Goal: Task Accomplishment & Management: Complete application form

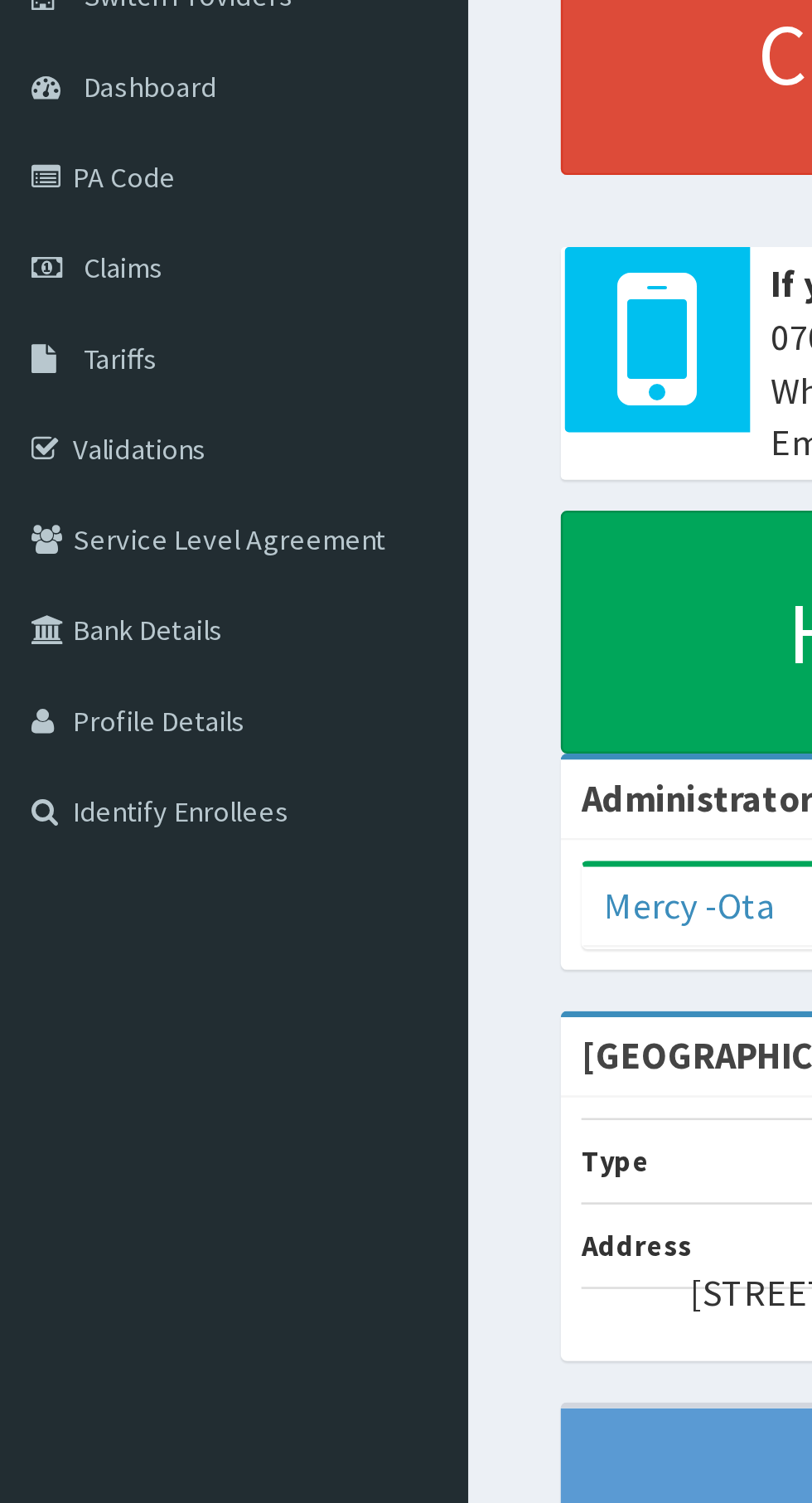
click at [63, 261] on span "Claims" at bounding box center [51, 254] width 32 height 15
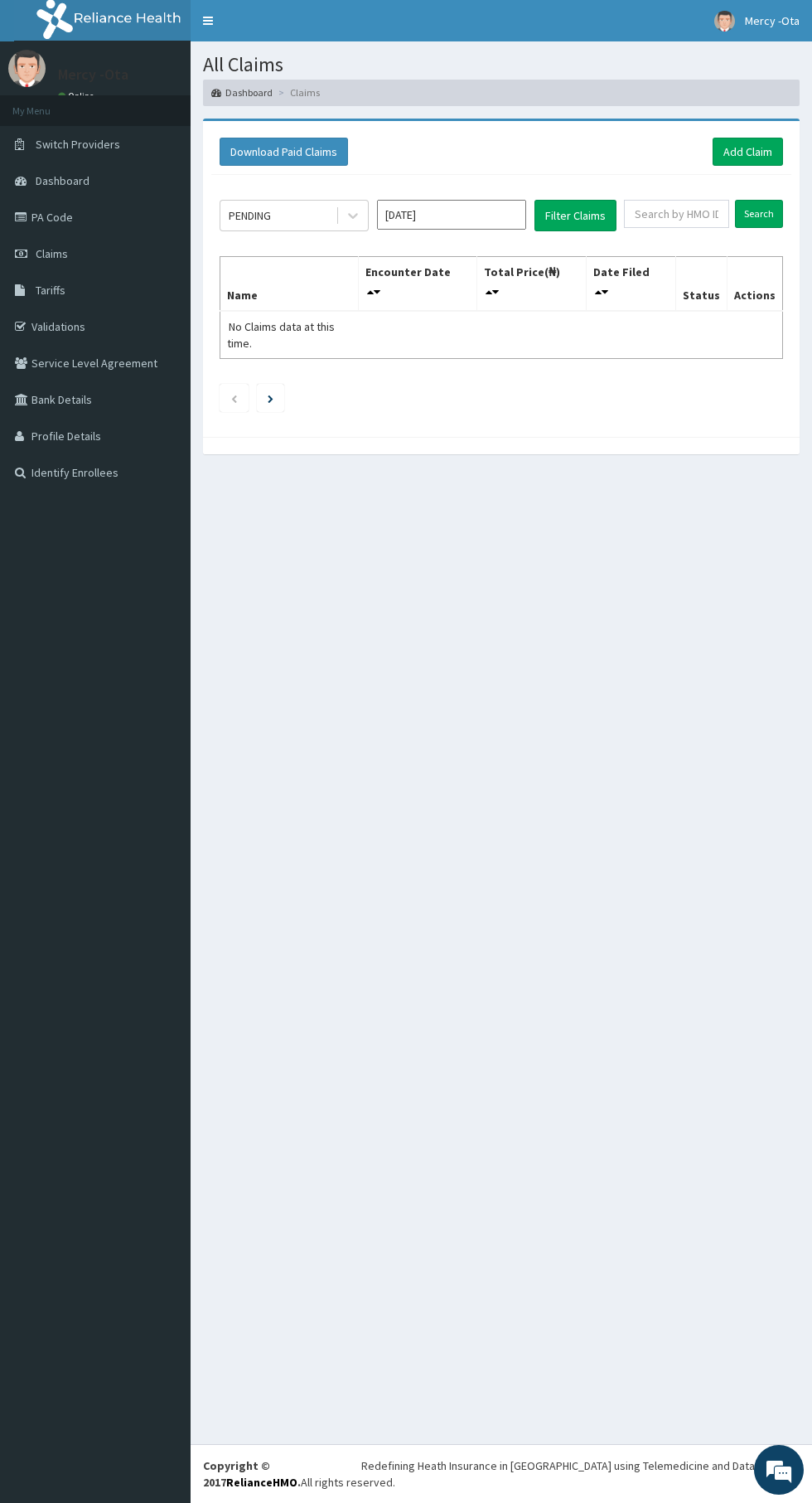
click at [479, 213] on input "Sep 2025" at bounding box center [451, 214] width 149 height 30
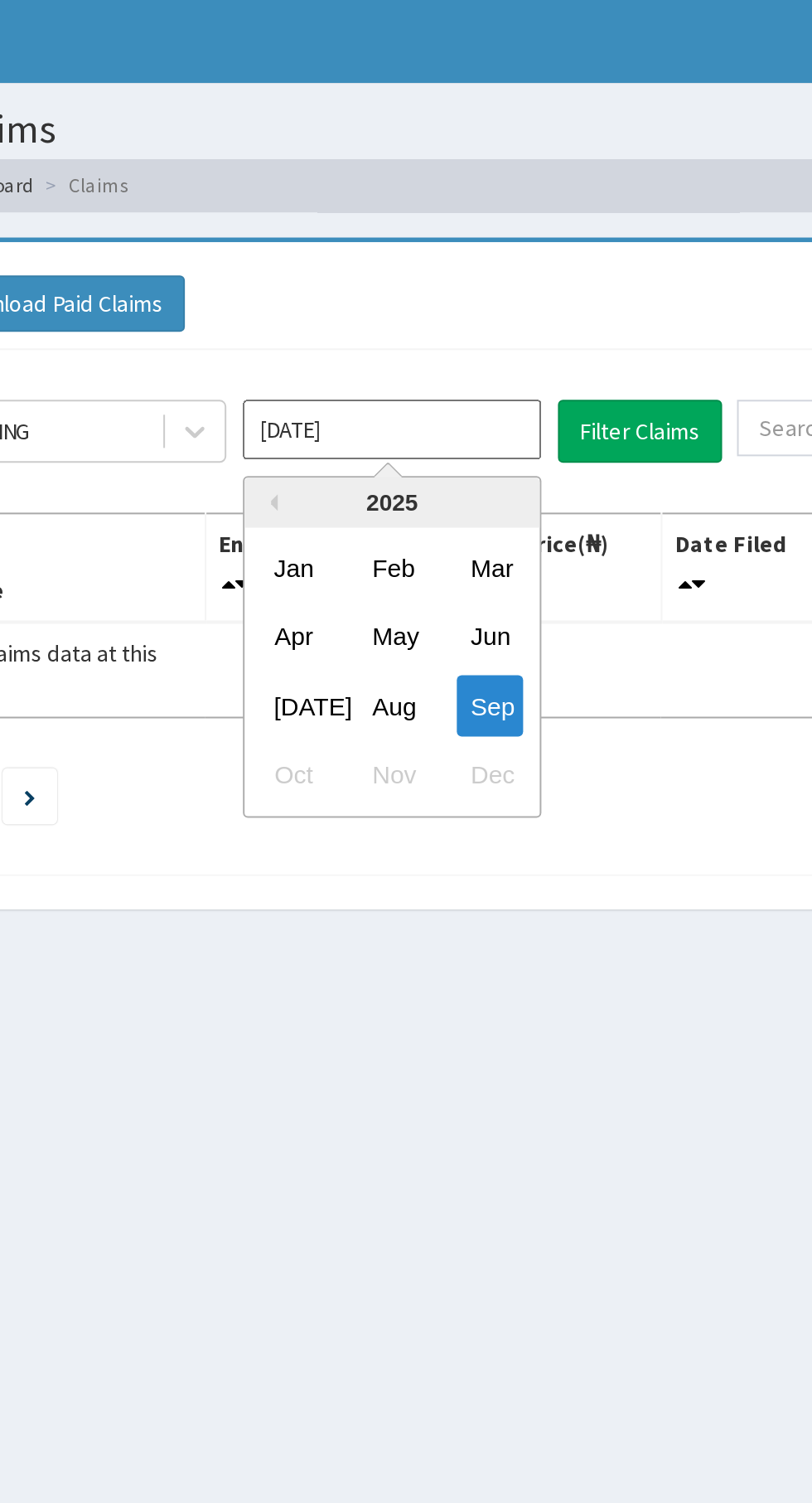
click at [454, 342] on div "Aug" at bounding box center [451, 351] width 33 height 30
type input "Aug 2025"
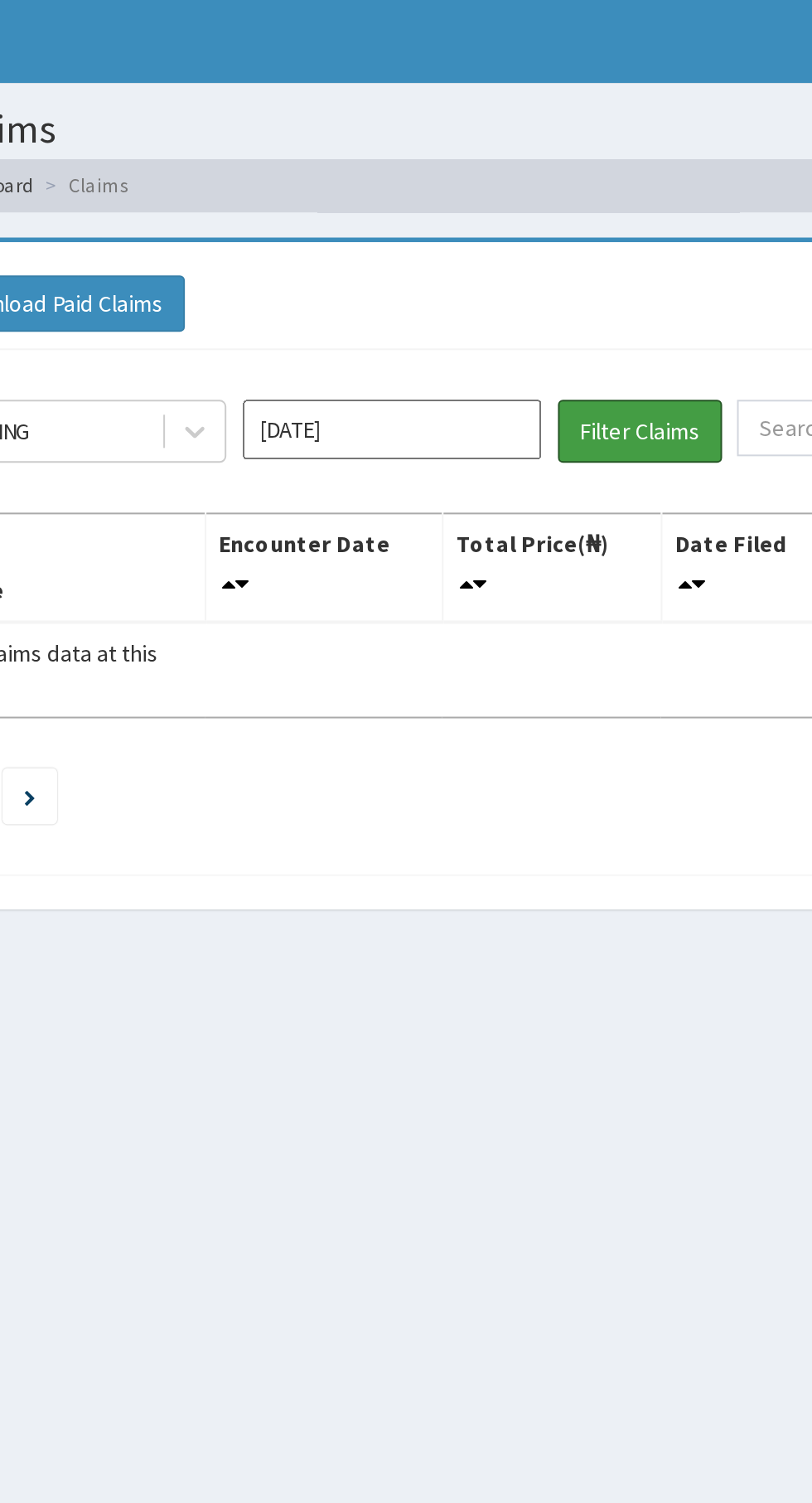
click at [579, 217] on button "Filter Claims" at bounding box center [576, 215] width 82 height 31
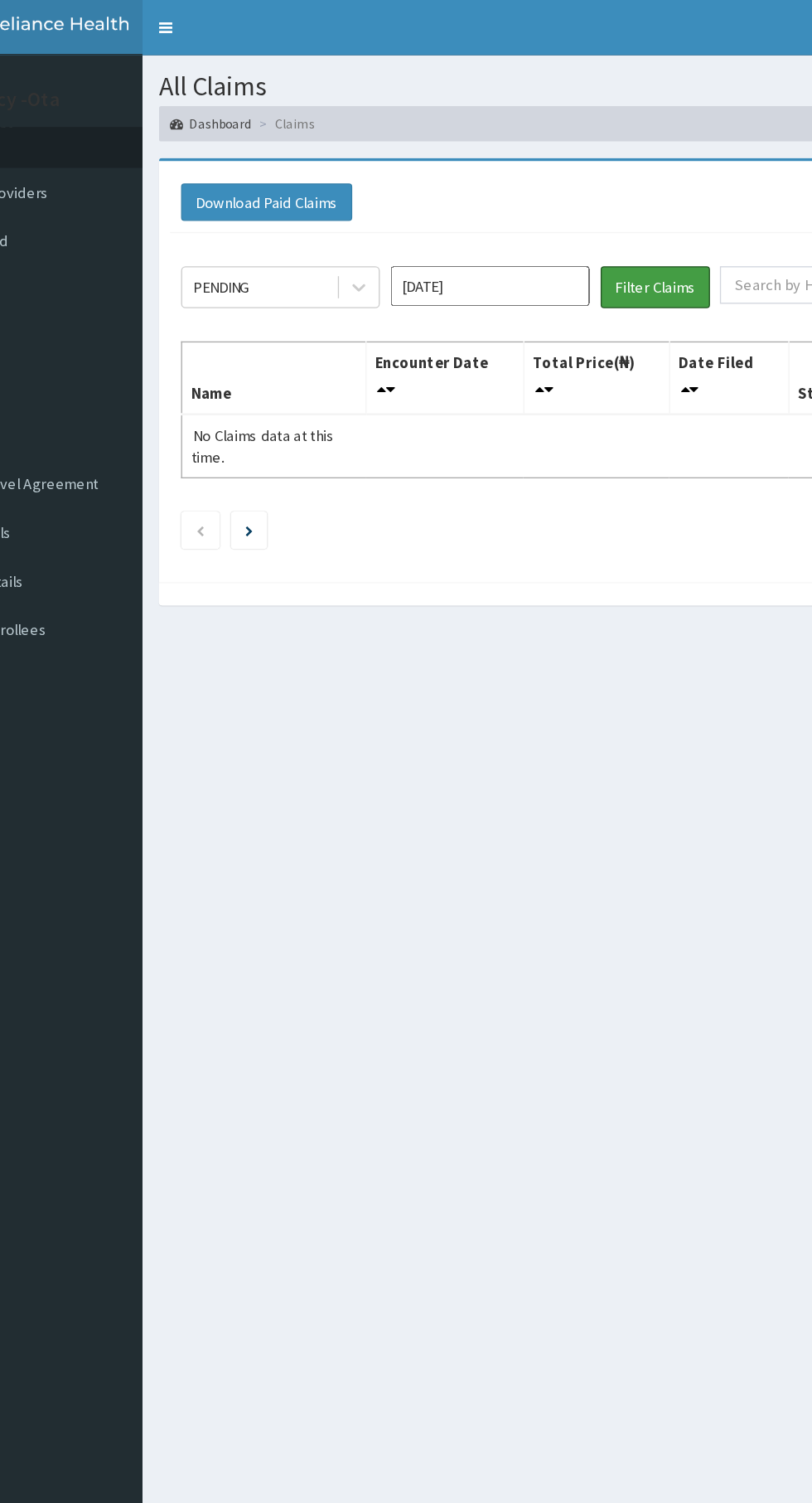
click at [579, 212] on button "Filter Claims" at bounding box center [576, 215] width 82 height 31
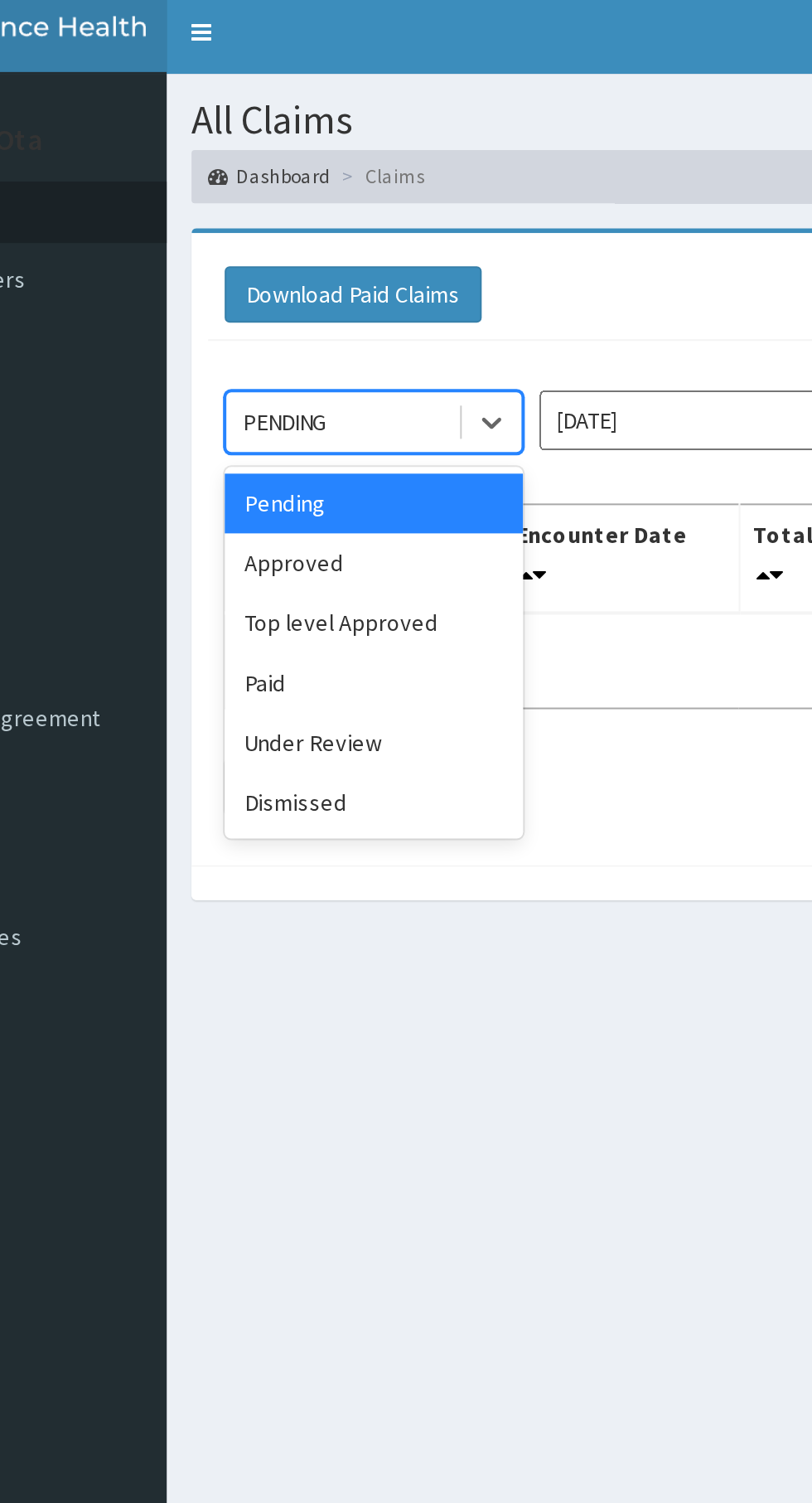
click at [302, 376] on div "Under Review" at bounding box center [294, 376] width 149 height 30
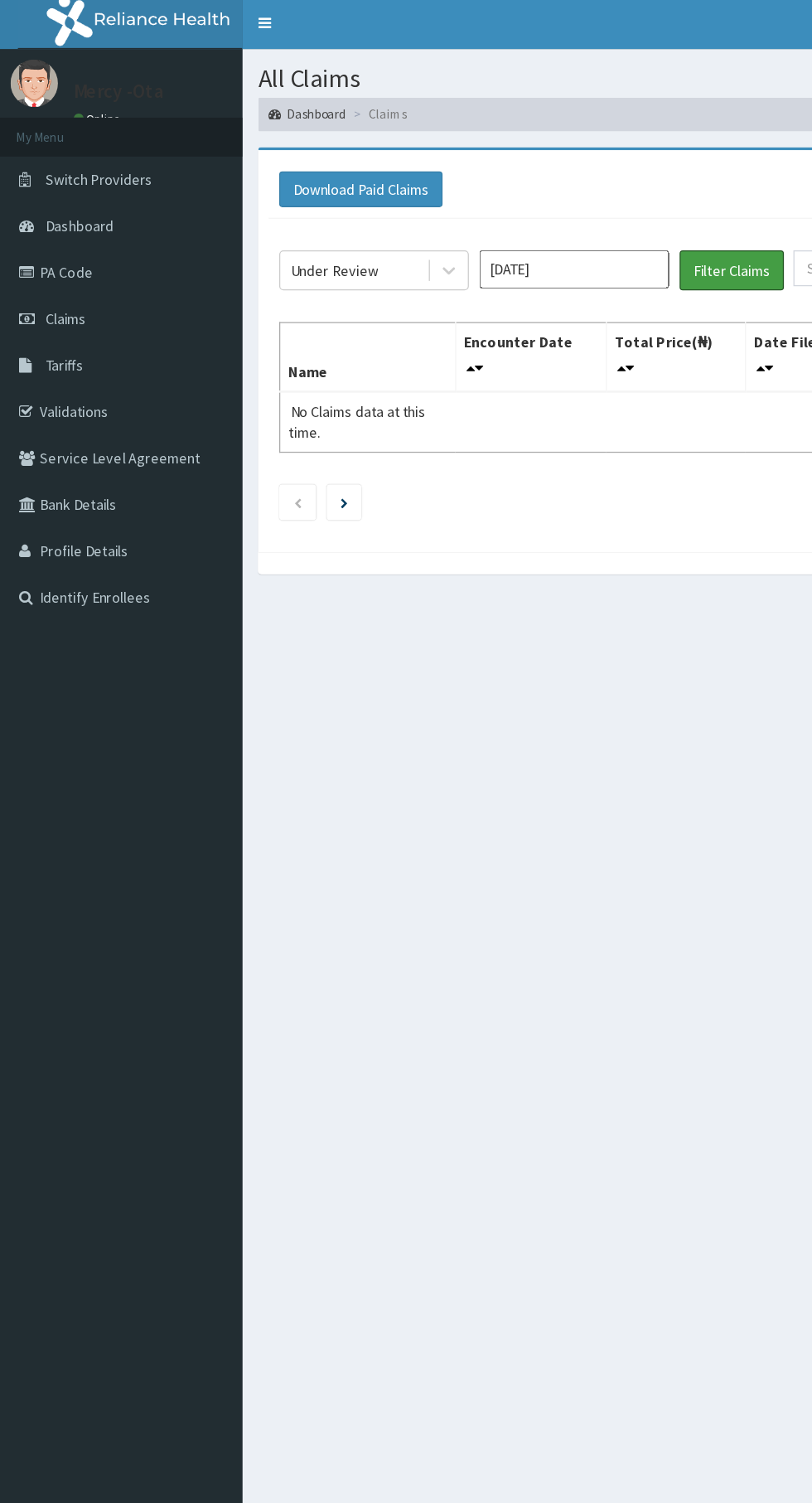
click at [604, 215] on button "Filter Claims" at bounding box center [576, 215] width 82 height 31
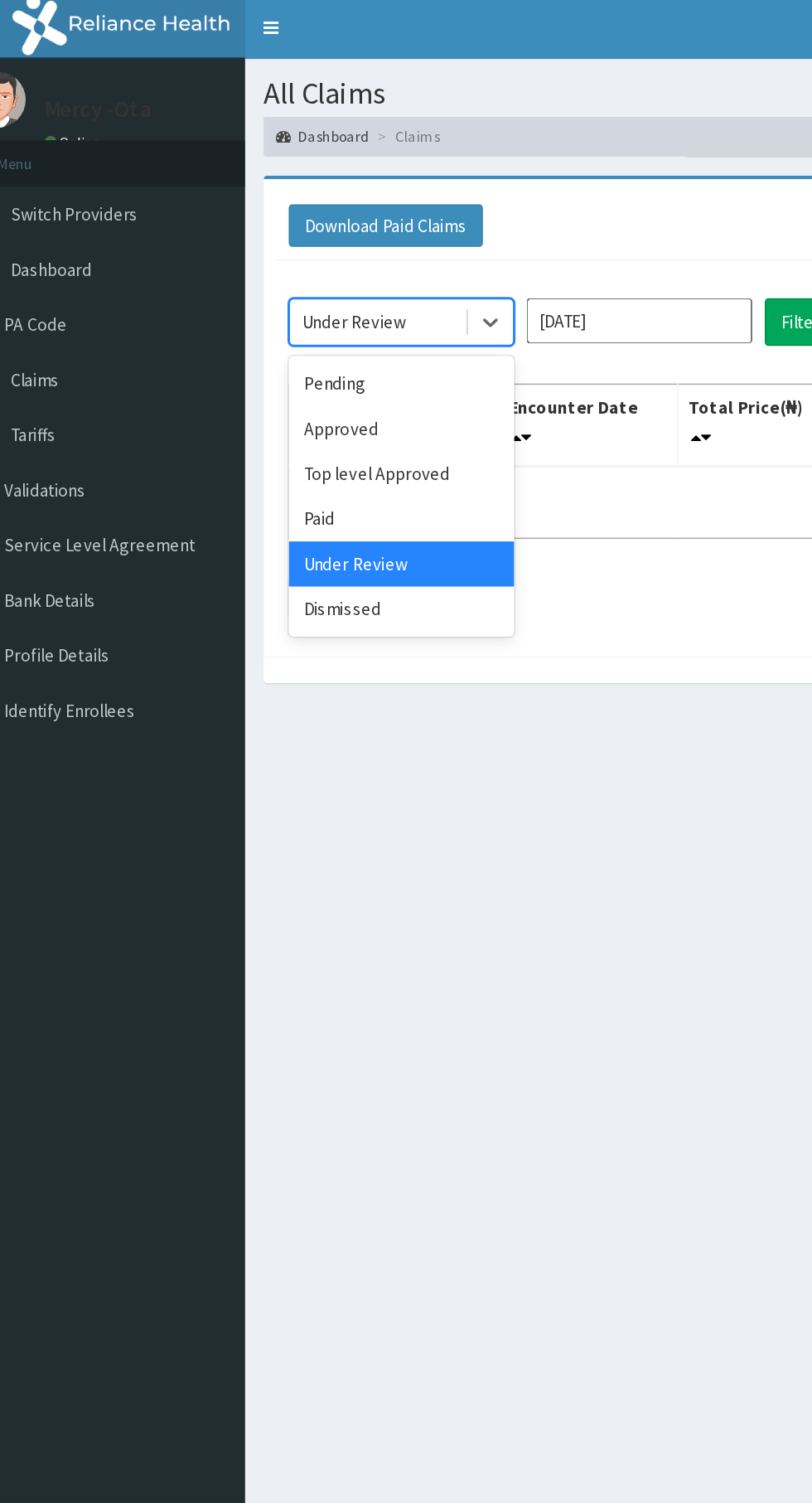
click at [313, 283] on div "Approved" at bounding box center [294, 286] width 149 height 30
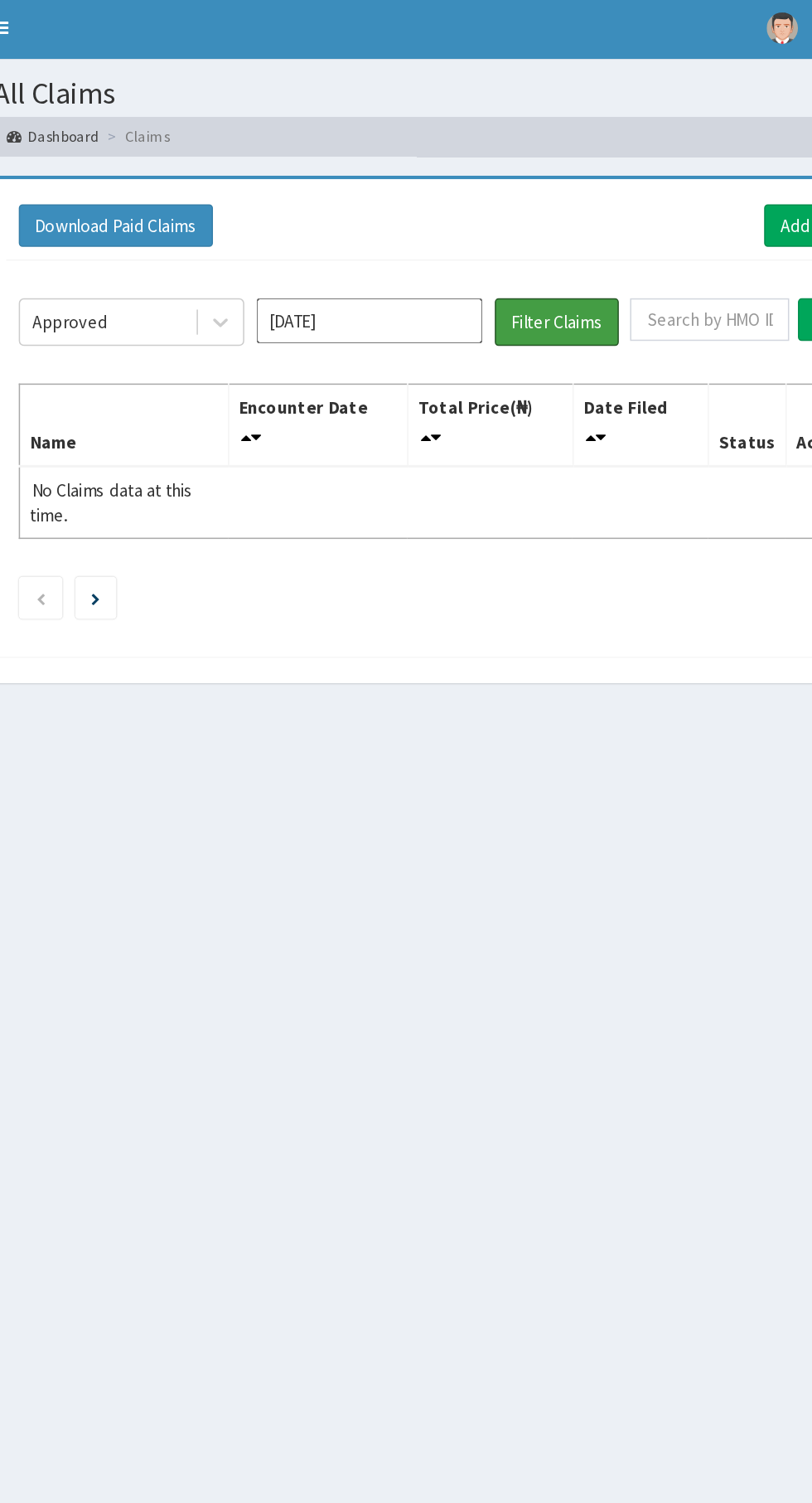
click at [569, 222] on button "Filter Claims" at bounding box center [576, 215] width 82 height 31
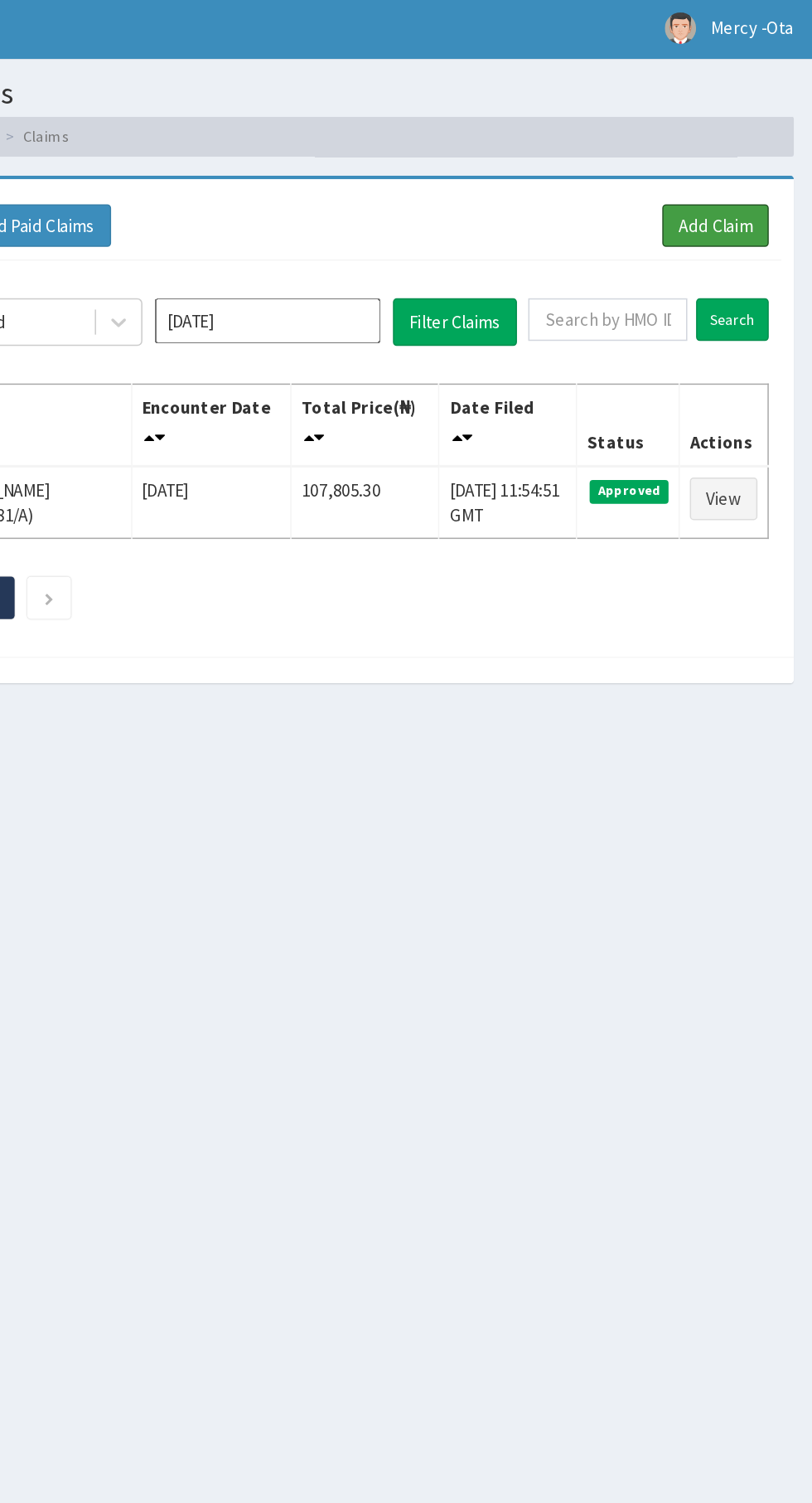
click at [754, 147] on link "Add Claim" at bounding box center [748, 152] width 71 height 28
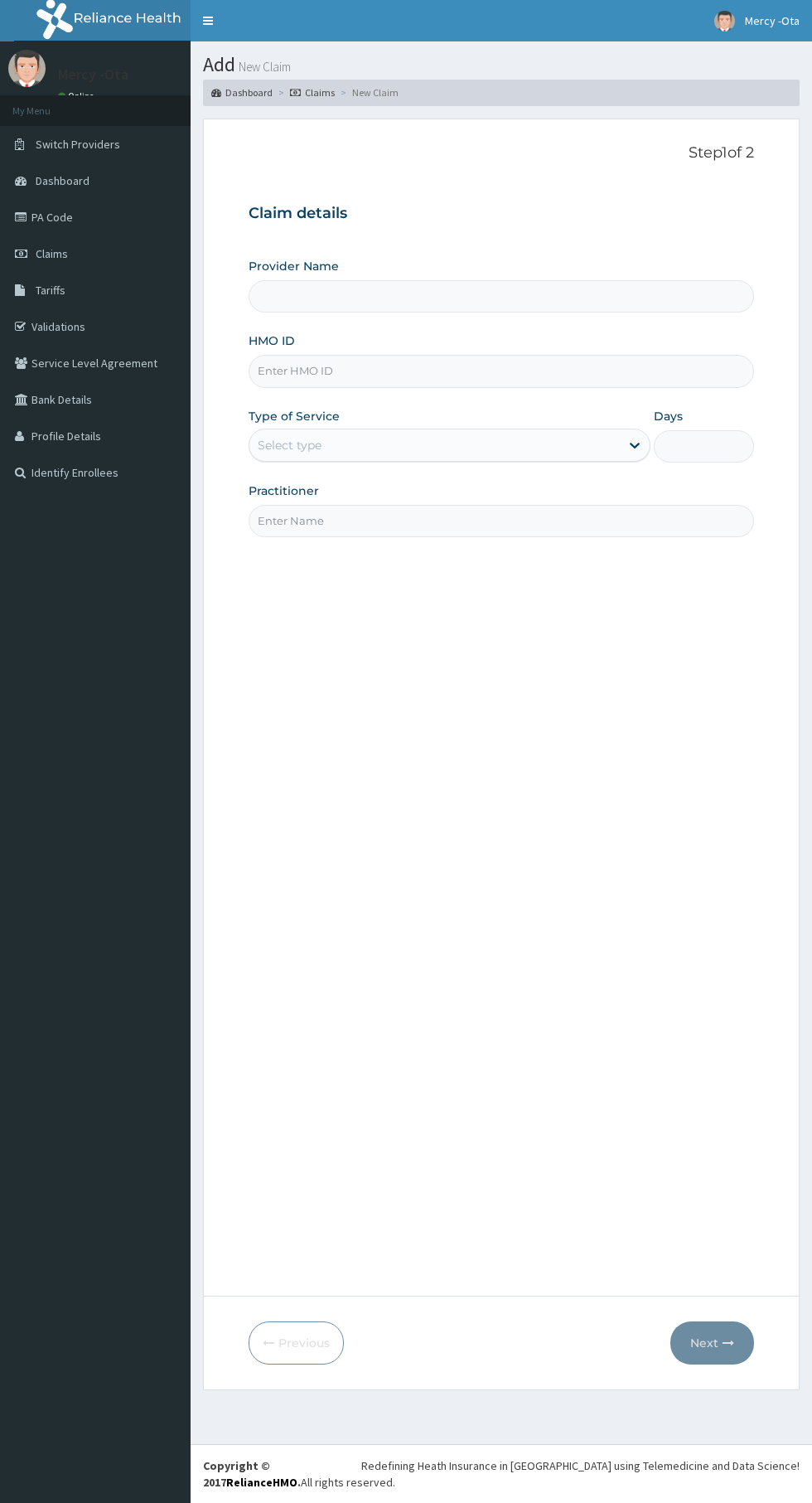
type input "[GEOGRAPHIC_DATA] -Ota"
